Goal: Task Accomplishment & Management: Manage account settings

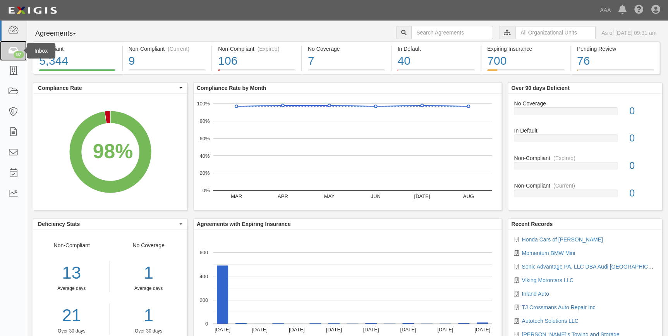
click at [8, 48] on icon at bounding box center [13, 50] width 11 height 9
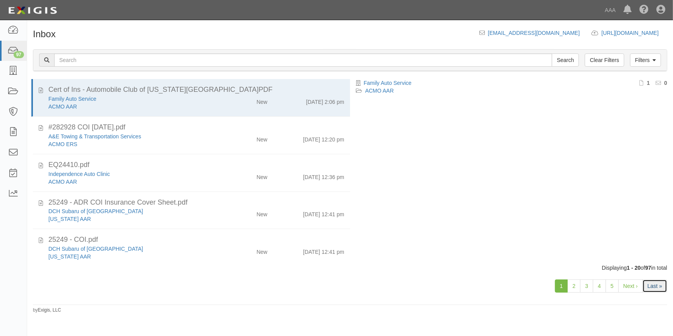
click at [654, 287] on link "Last »" at bounding box center [655, 285] width 25 height 13
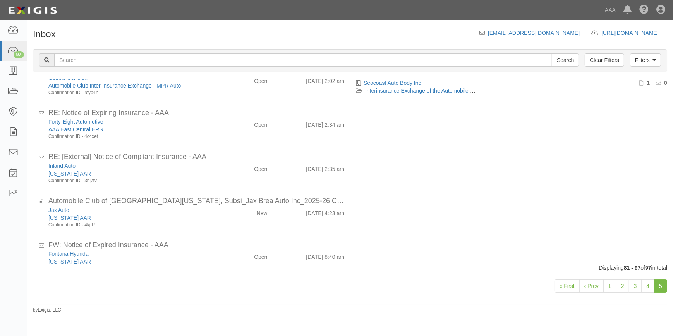
scroll to position [507, 0]
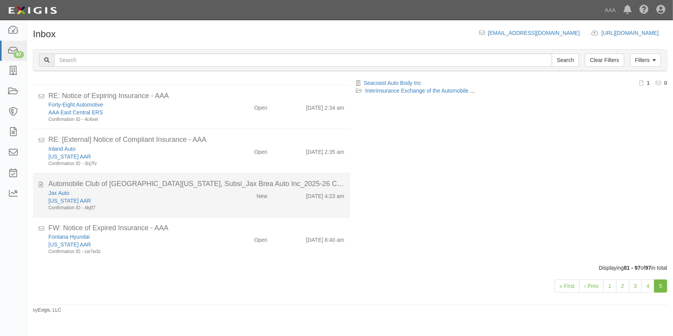
click at [137, 197] on div "[US_STATE] AAR" at bounding box center [132, 201] width 168 height 8
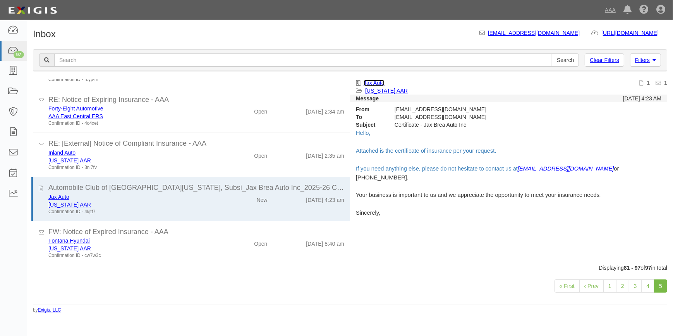
click at [381, 82] on link "Jax Auto" at bounding box center [374, 83] width 21 height 6
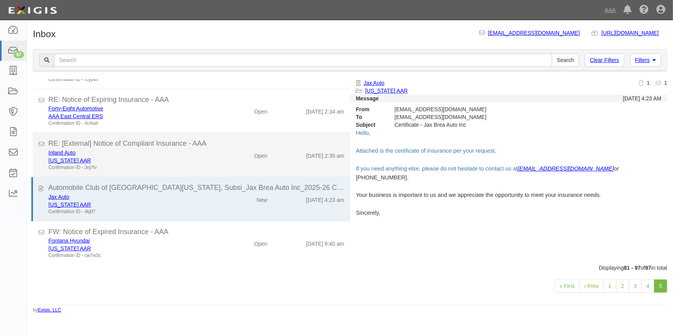
click at [144, 155] on div "Inland Auto" at bounding box center [132, 153] width 168 height 8
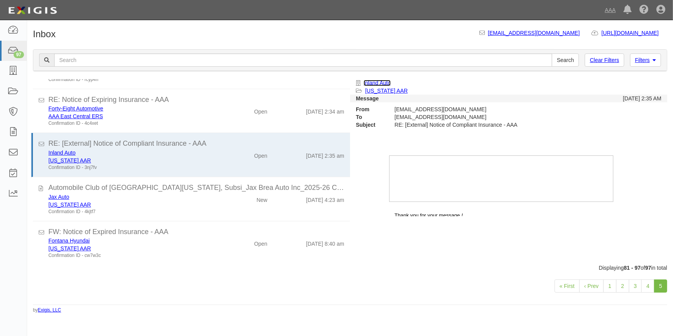
click at [380, 82] on link "Inland Auto" at bounding box center [377, 83] width 27 height 6
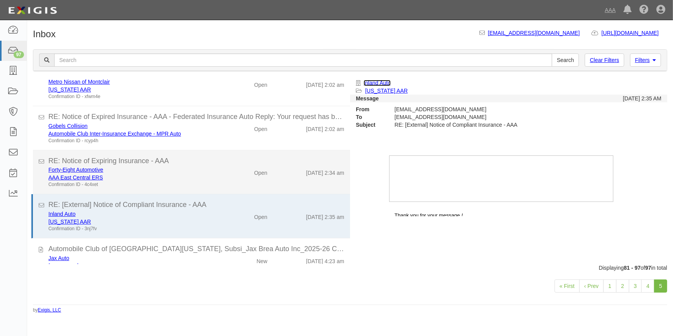
scroll to position [433, 0]
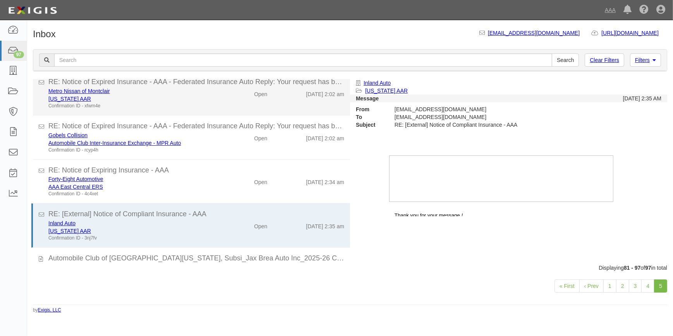
click at [161, 98] on div "[US_STATE] AAR" at bounding box center [132, 99] width 168 height 8
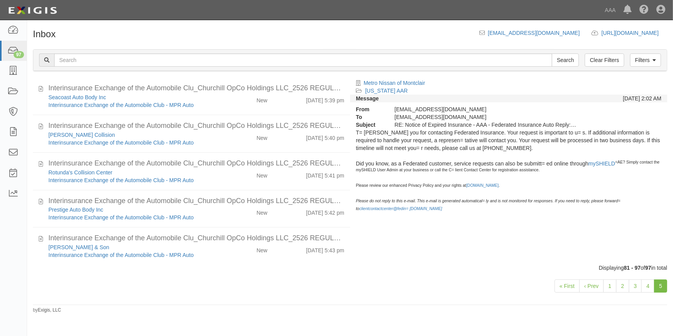
scroll to position [0, 0]
click at [645, 287] on link "4" at bounding box center [648, 285] width 13 height 13
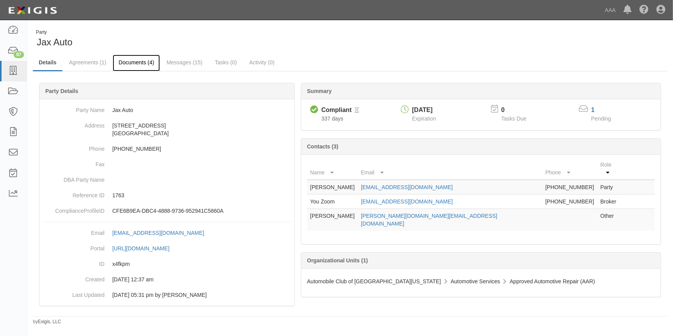
click at [138, 61] on link "Documents (4)" at bounding box center [136, 63] width 47 height 17
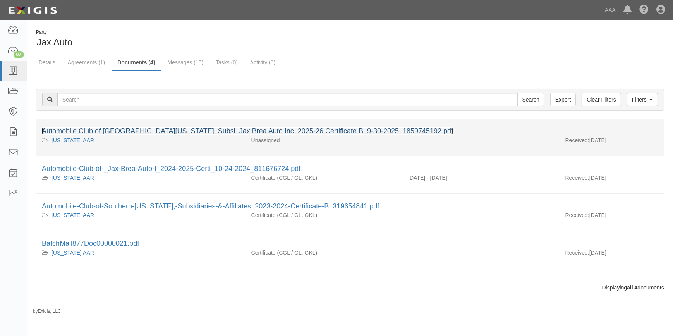
click at [136, 129] on link "Automobile Club of [GEOGRAPHIC_DATA][US_STATE], Subsi_Jax Brea Auto Inc_2025-26…" at bounding box center [247, 131] width 411 height 8
